Goal: Check status: Check status

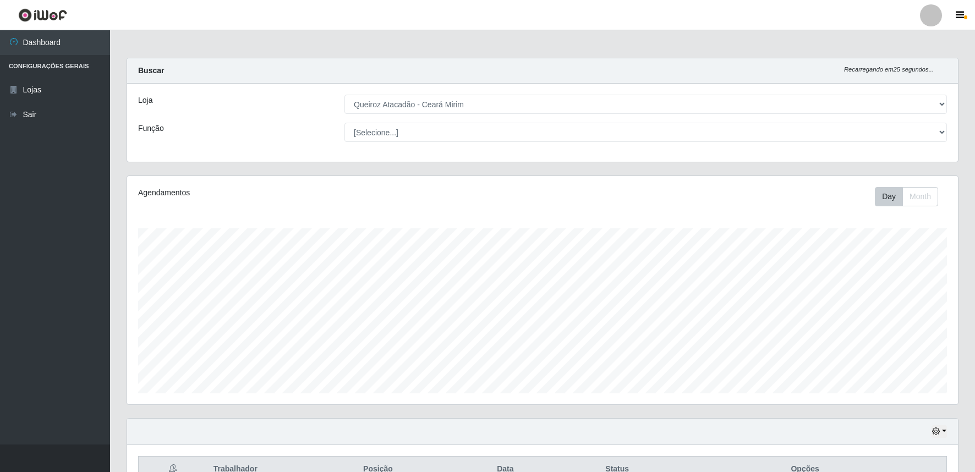
select select "465"
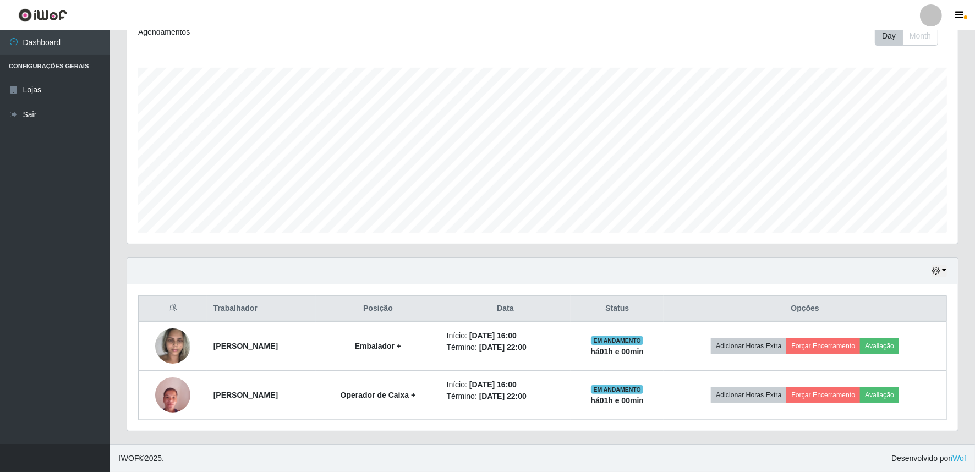
scroll to position [228, 831]
click at [945, 266] on button "button" at bounding box center [939, 271] width 15 height 13
click at [916, 311] on button "1 dia" at bounding box center [902, 313] width 87 height 23
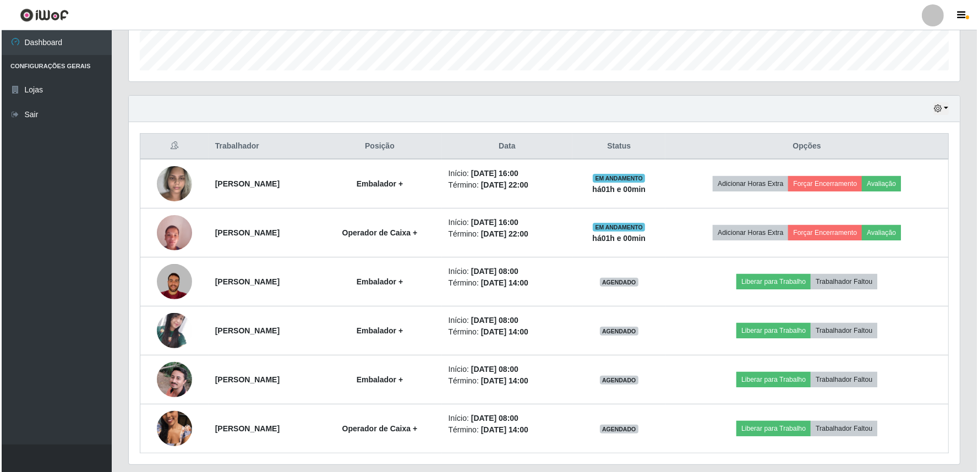
scroll to position [356, 0]
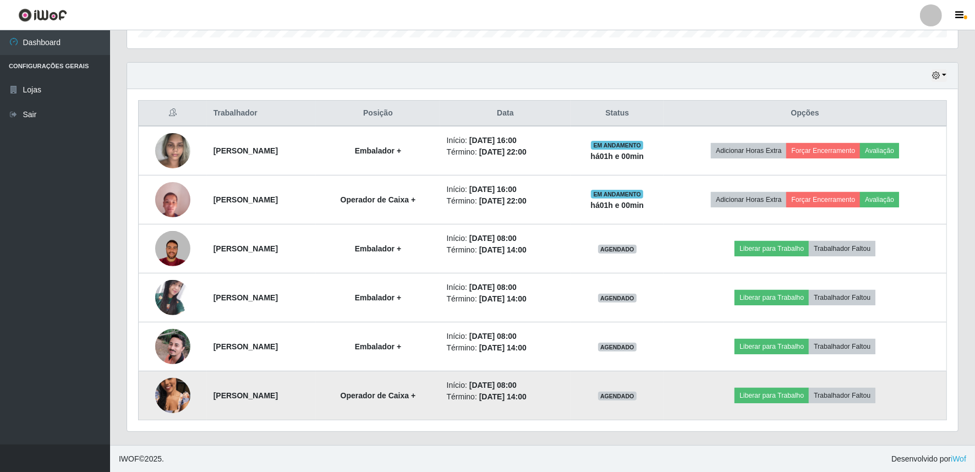
click at [156, 386] on img at bounding box center [172, 395] width 35 height 63
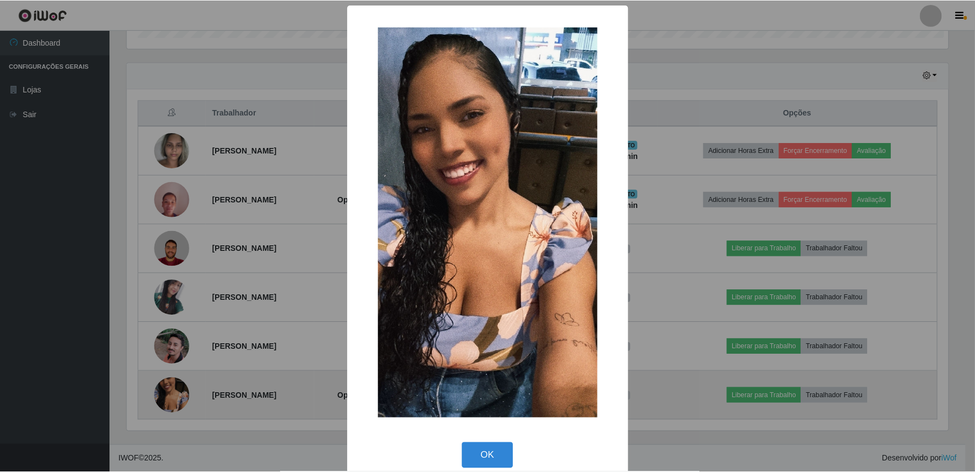
scroll to position [228, 824]
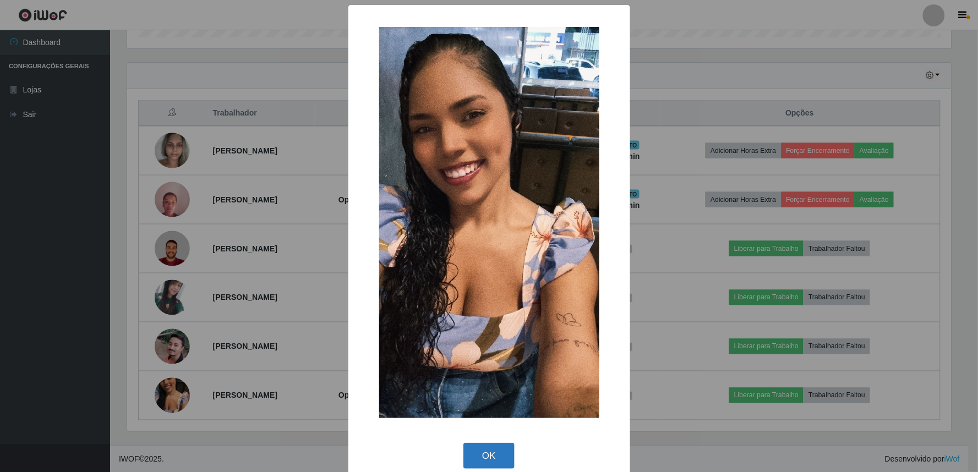
click at [472, 453] on button "OK" at bounding box center [488, 456] width 51 height 26
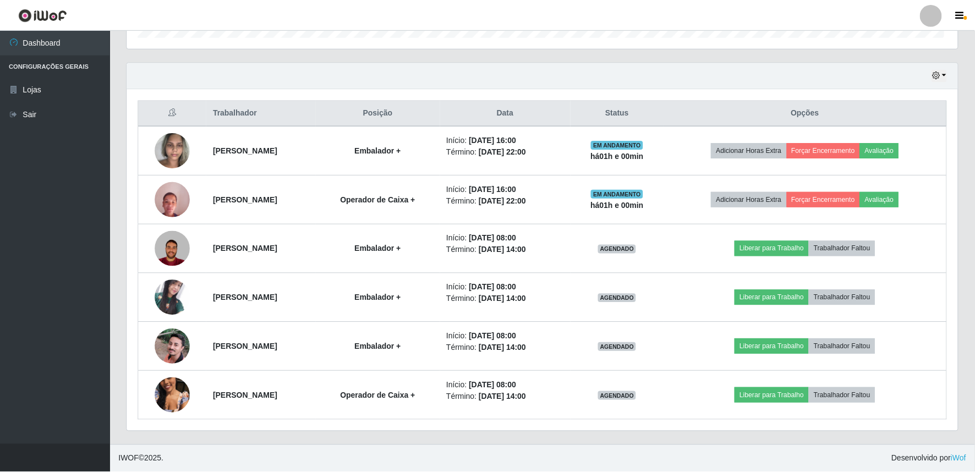
scroll to position [228, 831]
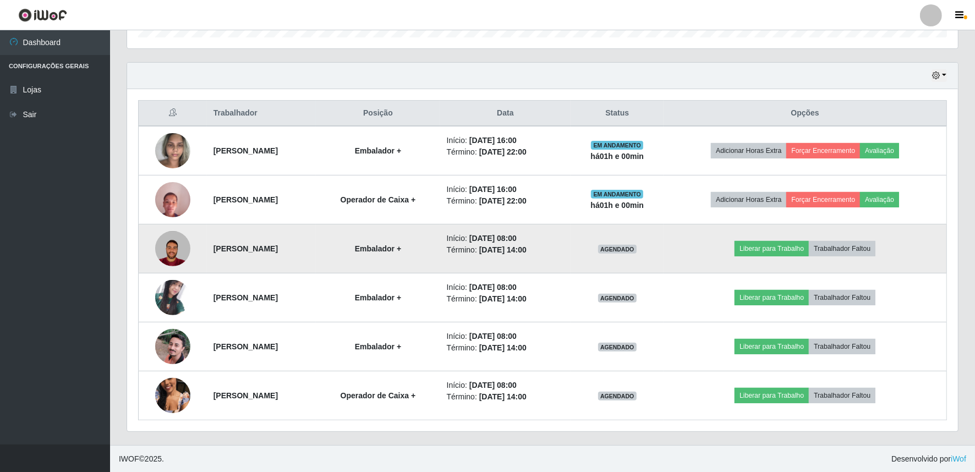
click at [168, 249] on img at bounding box center [172, 248] width 35 height 35
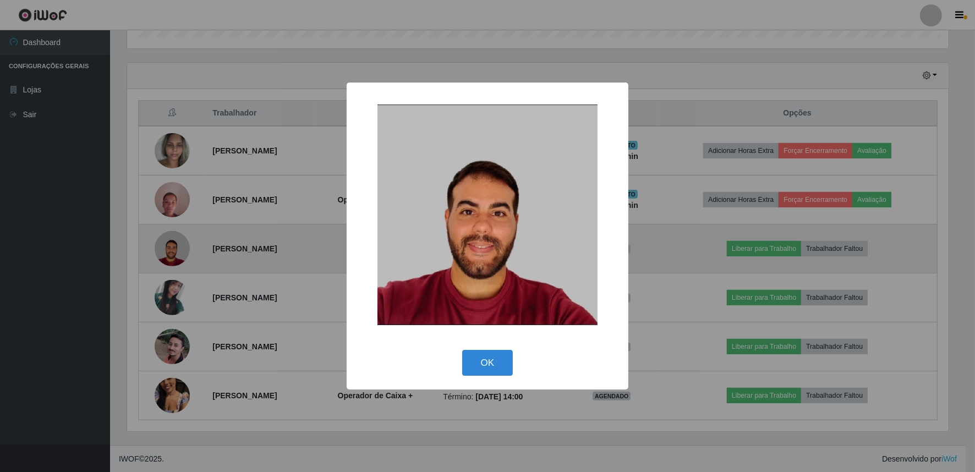
scroll to position [228, 824]
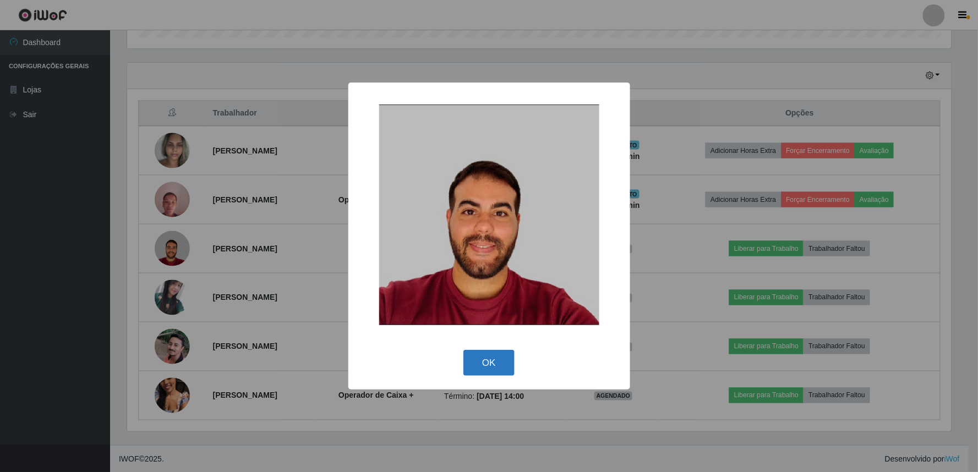
click at [475, 365] on button "OK" at bounding box center [488, 363] width 51 height 26
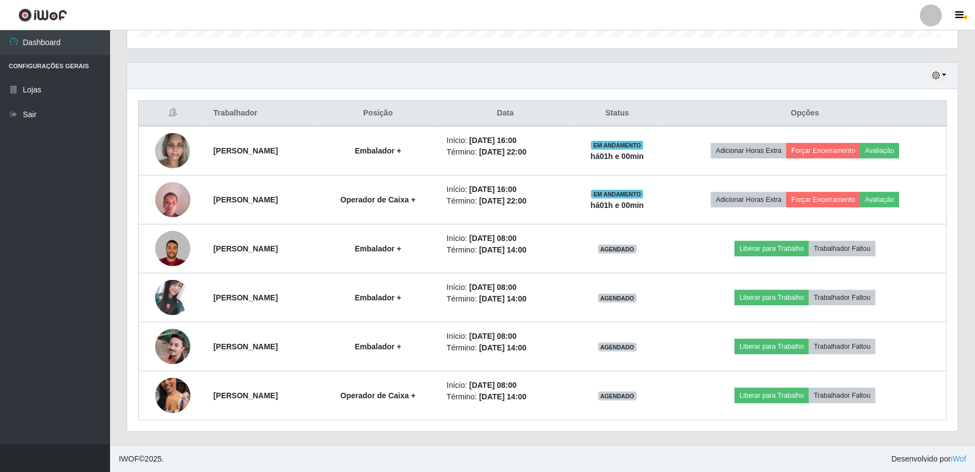
scroll to position [228, 831]
click at [945, 75] on button "button" at bounding box center [939, 75] width 15 height 13
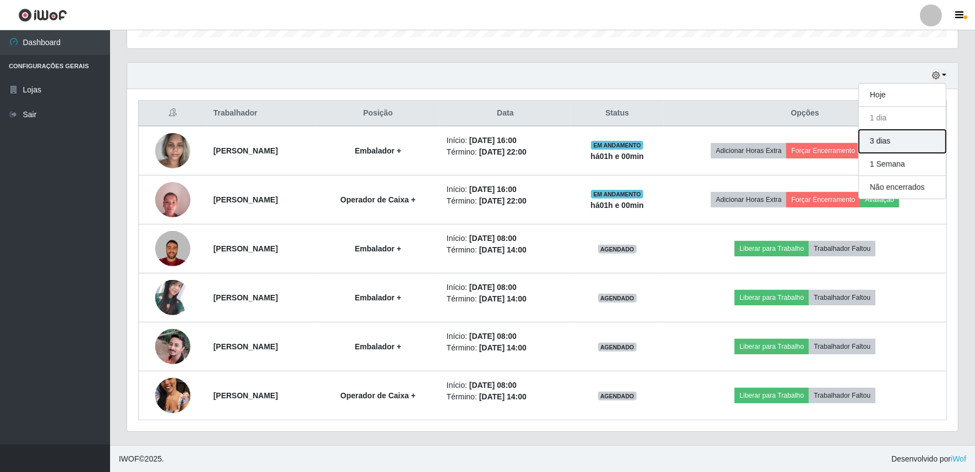
click at [912, 139] on button "3 dias" at bounding box center [902, 141] width 87 height 23
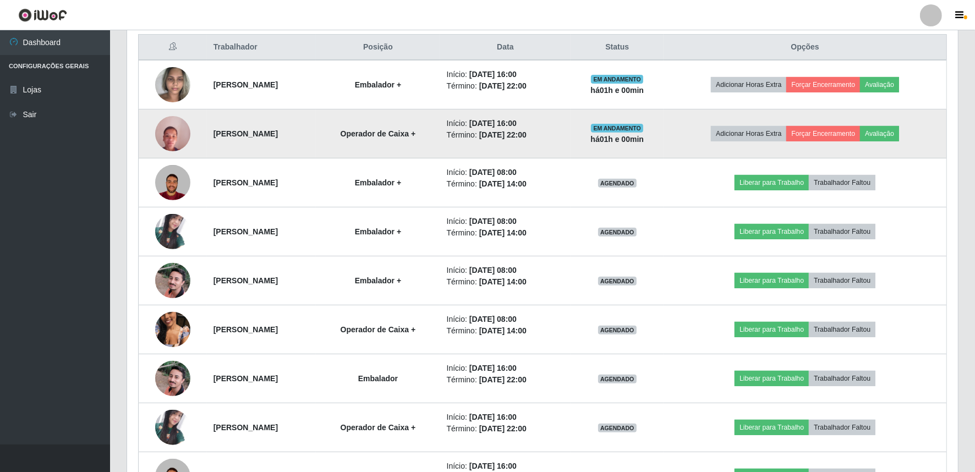
scroll to position [340, 0]
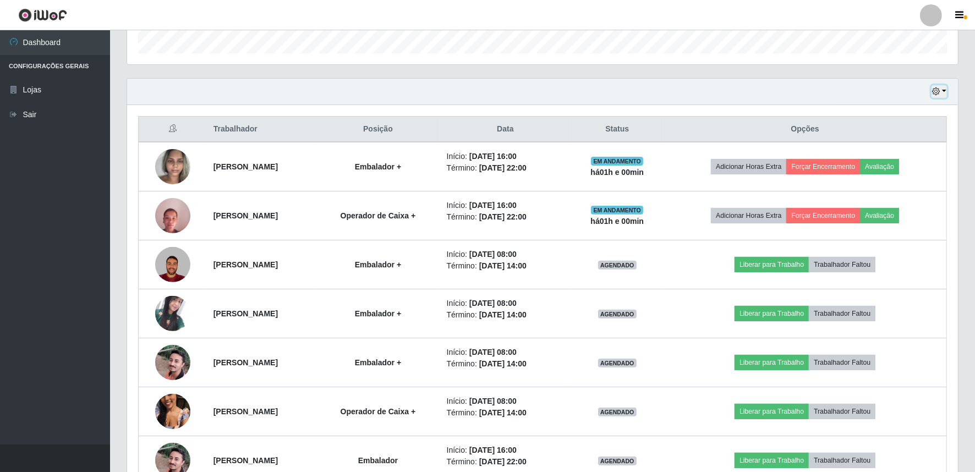
click at [943, 91] on button "button" at bounding box center [939, 91] width 15 height 13
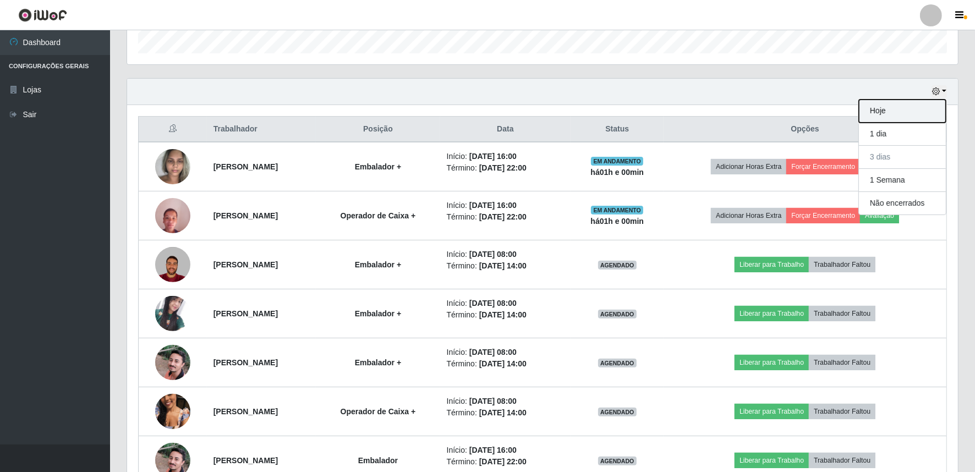
click at [903, 113] on button "Hoje" at bounding box center [902, 111] width 87 height 23
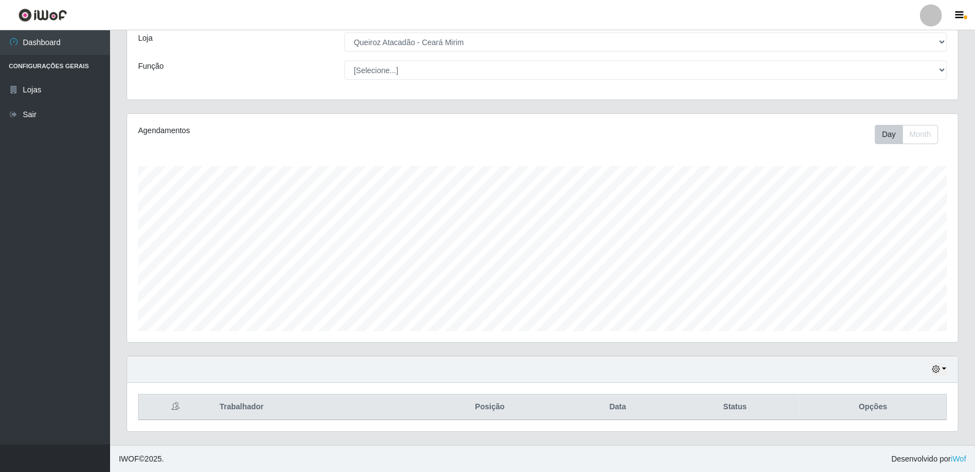
scroll to position [161, 0]
